Goal: Find specific page/section: Find specific page/section

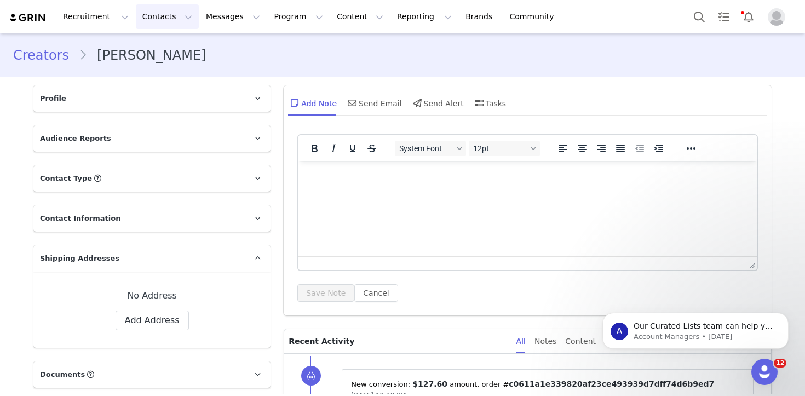
click at [169, 24] on button "Contacts Contacts" at bounding box center [167, 16] width 63 height 25
click at [171, 50] on div "Creators" at bounding box center [171, 48] width 73 height 11
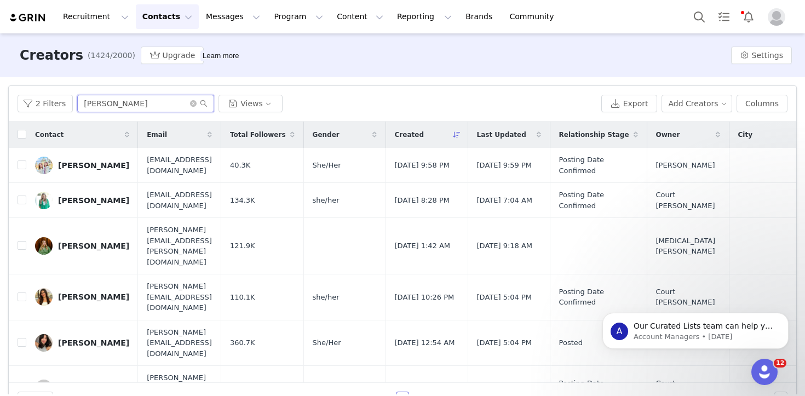
click at [140, 102] on input "[PERSON_NAME]" at bounding box center [145, 104] width 137 height 18
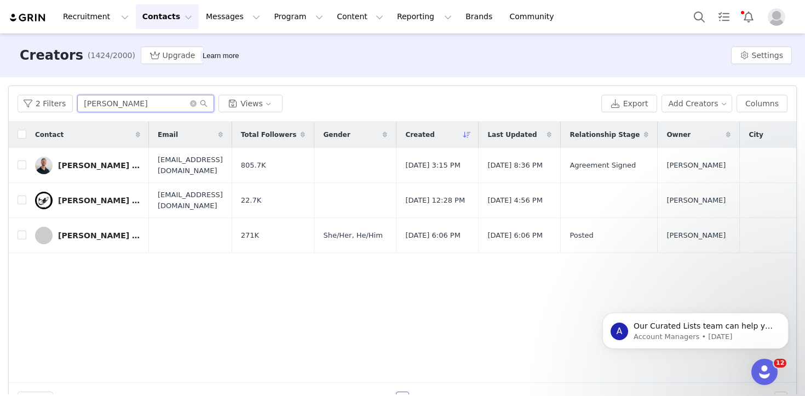
click at [108, 107] on input "[PERSON_NAME]" at bounding box center [145, 104] width 137 height 18
type input "c"
type input "passport couple"
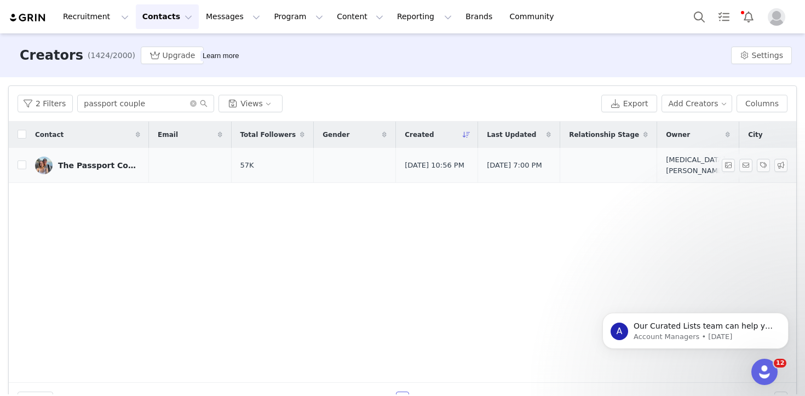
click at [83, 174] on td "The Passport Couple" at bounding box center [87, 165] width 123 height 35
click at [79, 157] on link "The Passport Couple" at bounding box center [87, 166] width 105 height 18
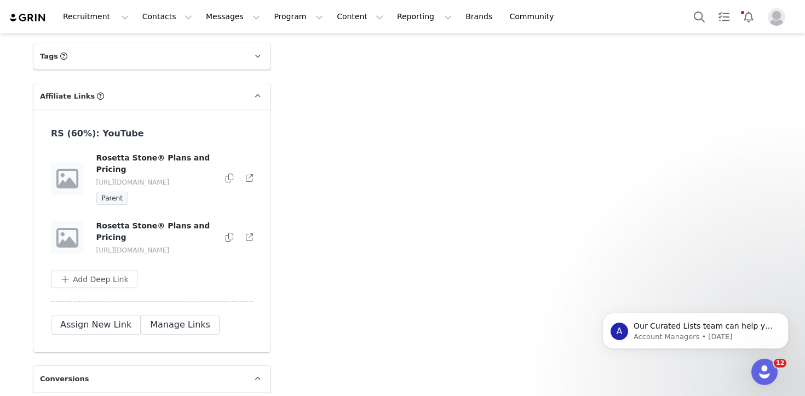
scroll to position [855, 0]
drag, startPoint x: 143, startPoint y: 270, endPoint x: 154, endPoint y: 270, distance: 10.4
click at [154, 256] on p "[URL][DOMAIN_NAME]" at bounding box center [155, 251] width 118 height 10
copy p "5qi"
click at [186, 229] on h4 "Rosetta Stone® Plans and Pricing" at bounding box center [155, 232] width 118 height 23
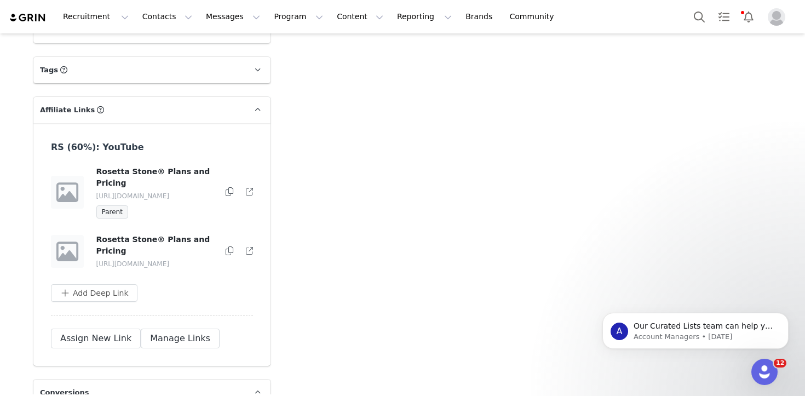
scroll to position [977, 0]
